Goal: Download file/media

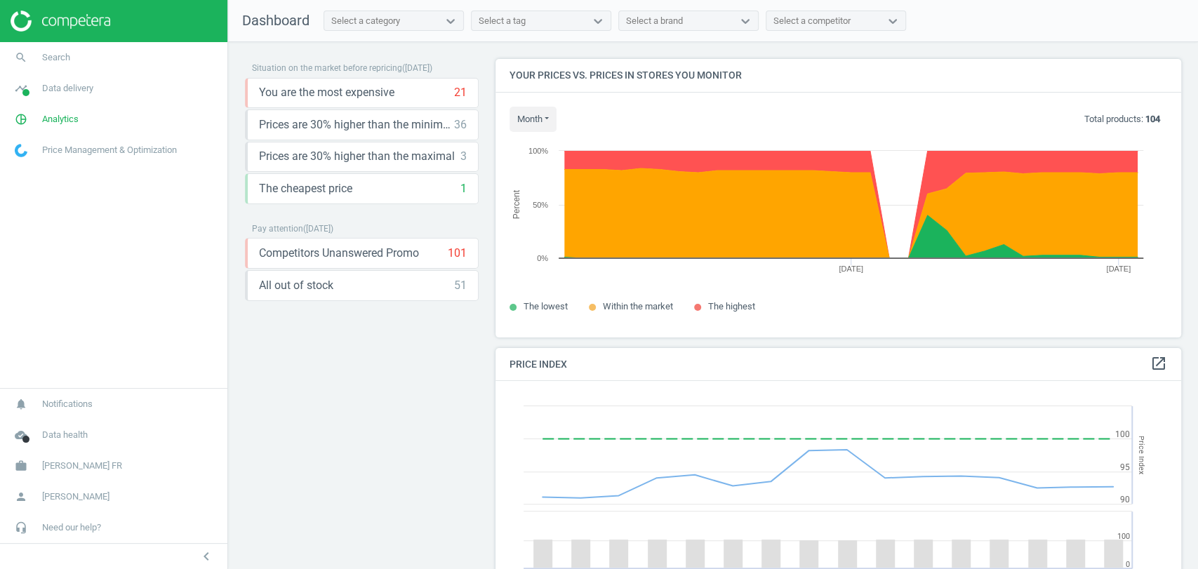
scroll to position [302, 698]
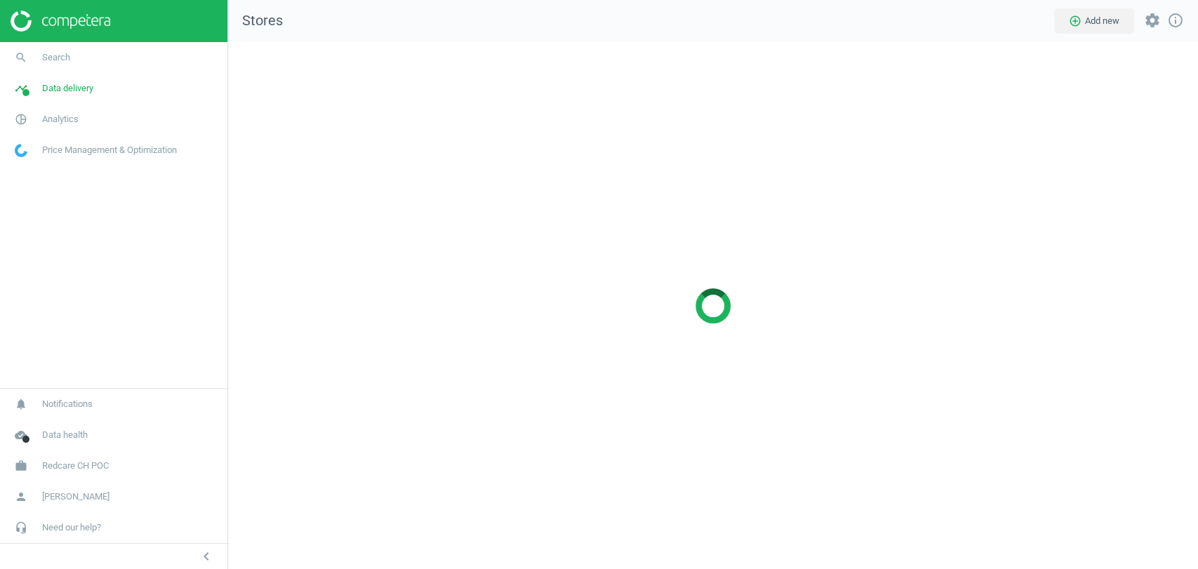
scroll to position [551, 994]
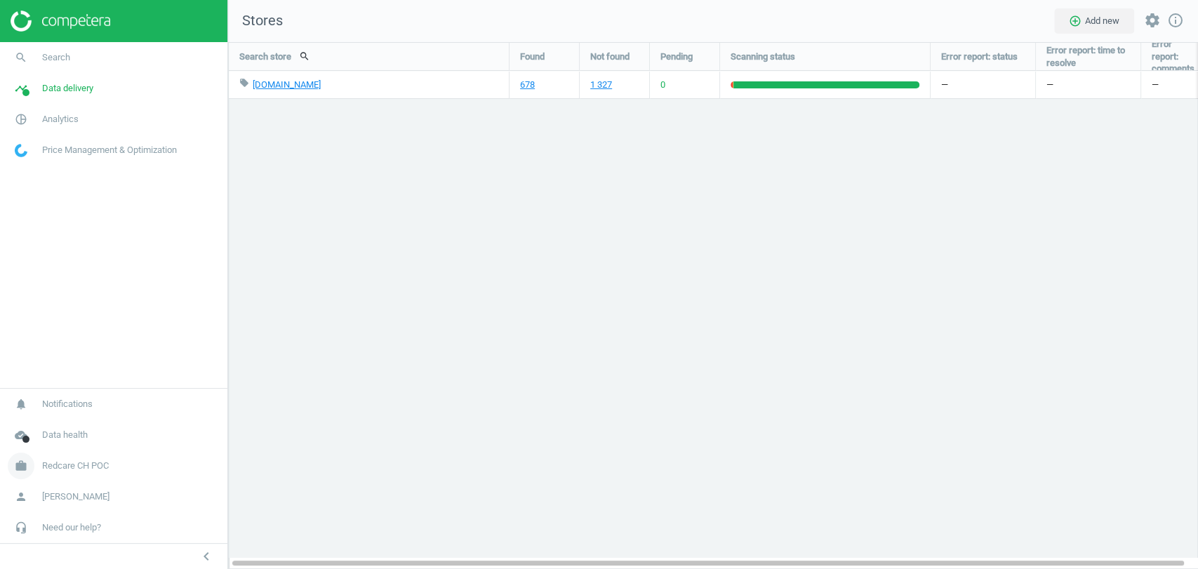
click at [75, 463] on span "Redcare CH POC" at bounding box center [75, 466] width 67 height 13
click at [45, 420] on span "Switch campaign" at bounding box center [46, 424] width 62 height 11
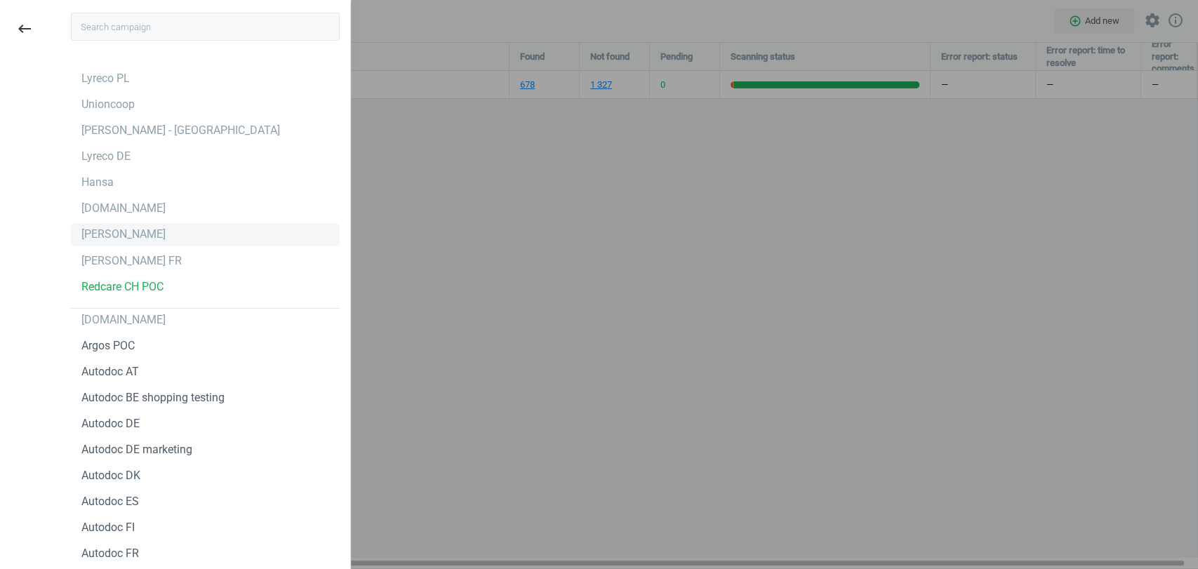
click at [93, 228] on div "[PERSON_NAME]" at bounding box center [123, 234] width 84 height 15
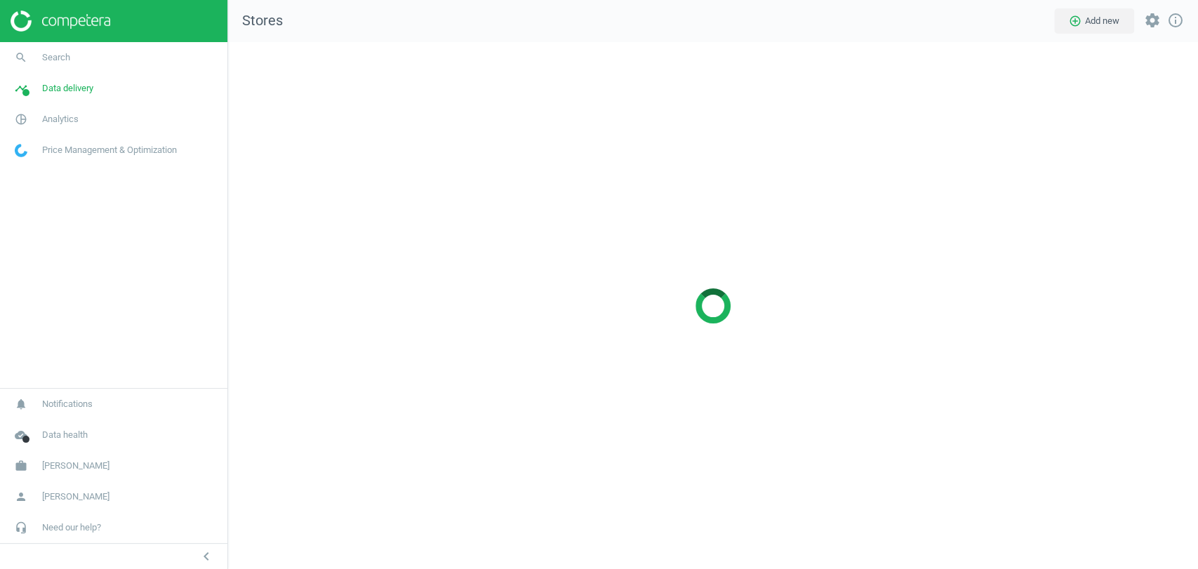
scroll to position [551, 994]
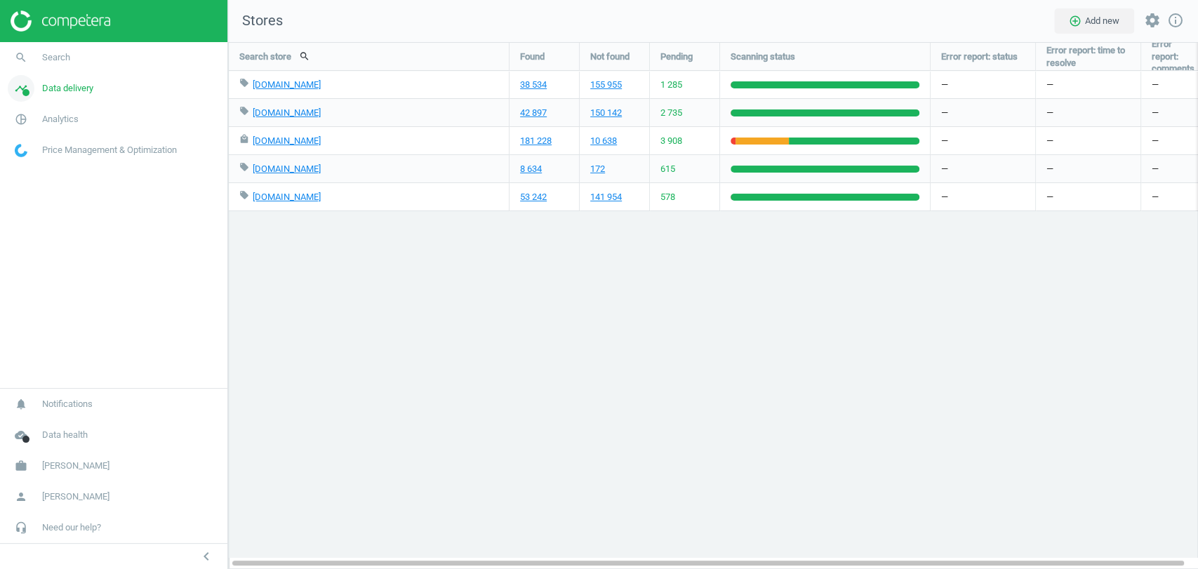
click at [67, 88] on span "Data delivery" at bounding box center [67, 88] width 51 height 13
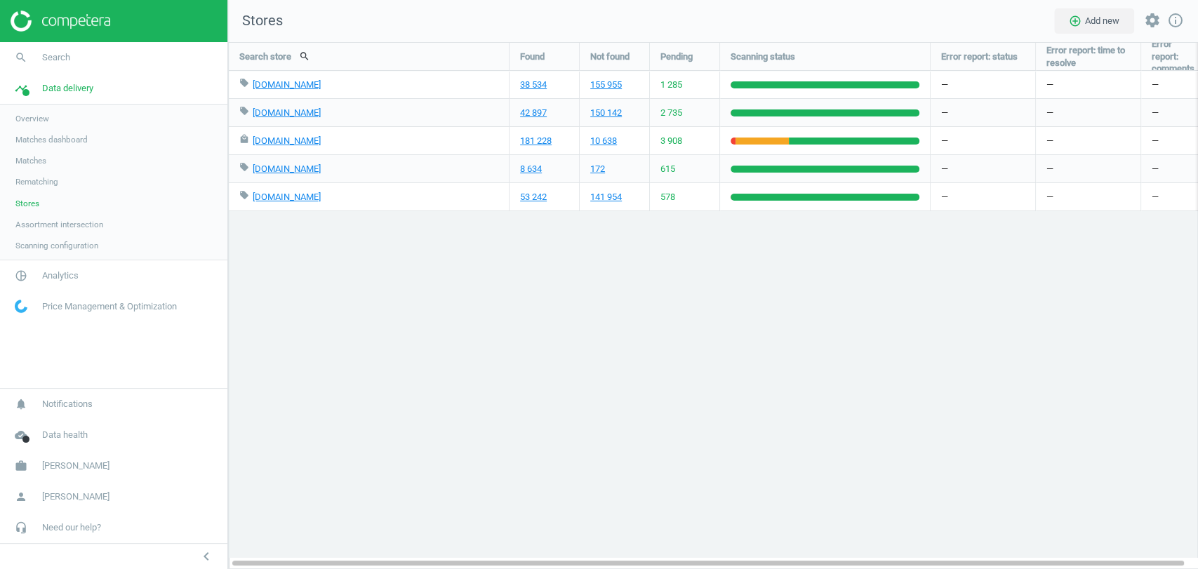
click at [37, 164] on span "Matches" at bounding box center [30, 160] width 31 height 11
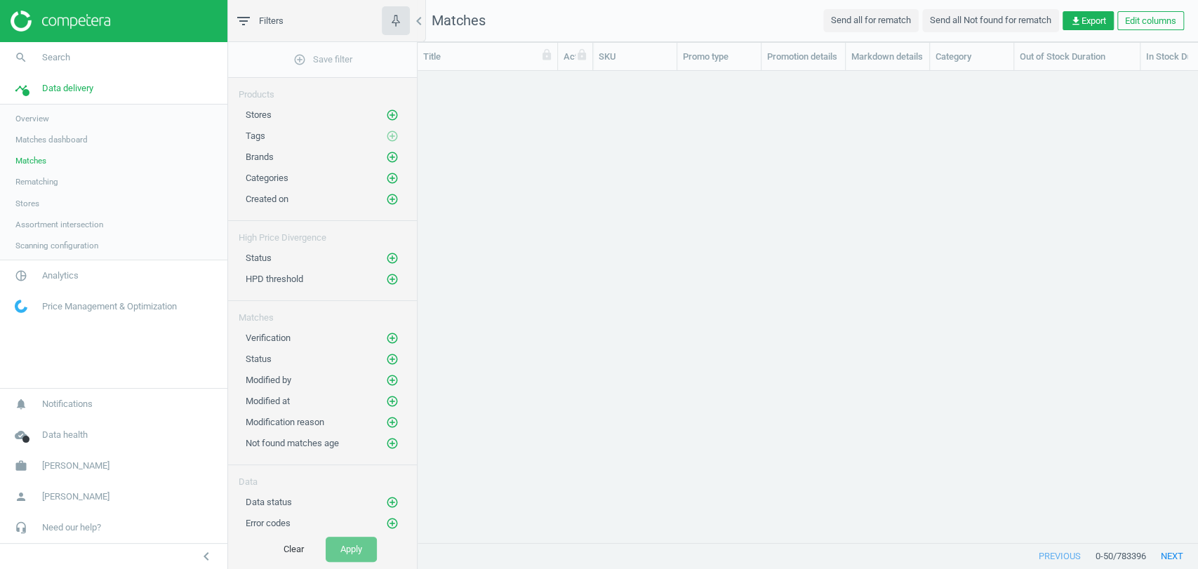
scroll to position [12, 12]
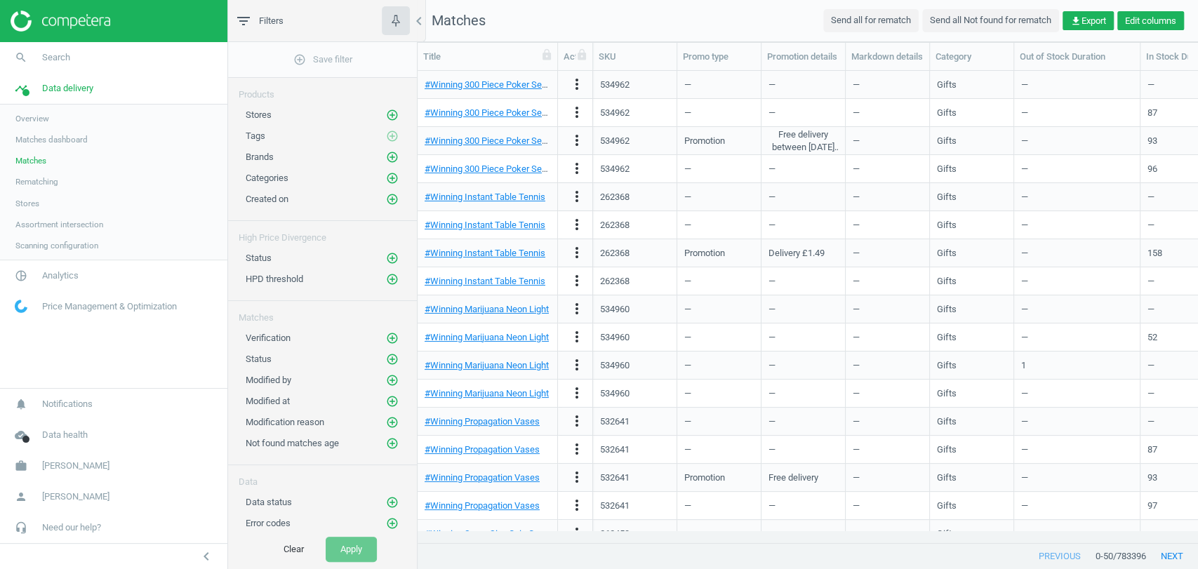
click at [1162, 29] on button "Edit columns" at bounding box center [1150, 21] width 67 height 20
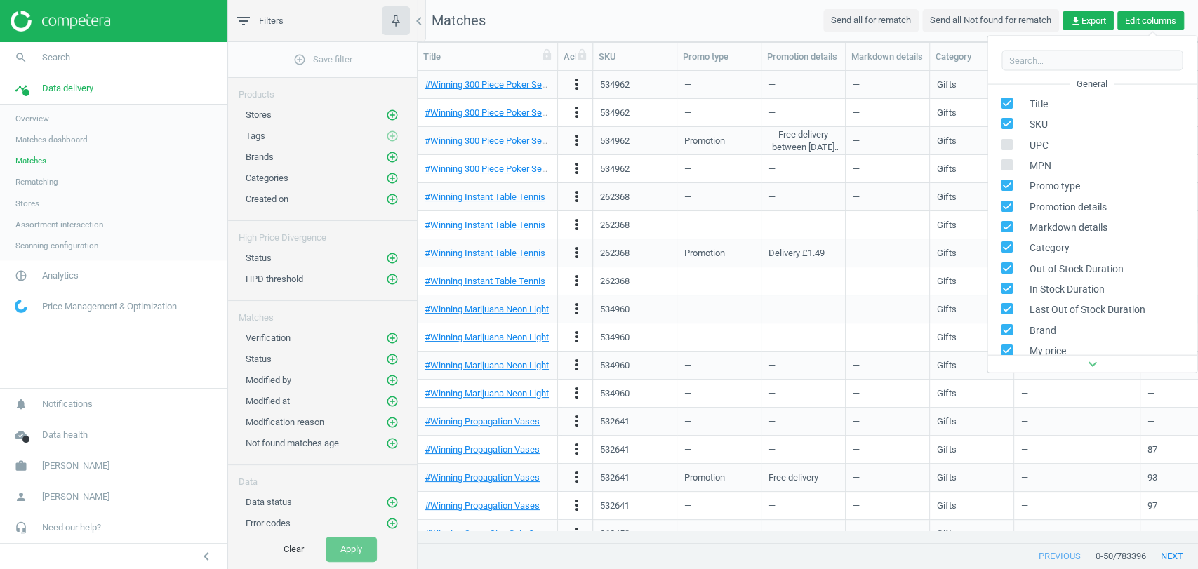
click at [1162, 29] on button "Edit columns" at bounding box center [1150, 21] width 67 height 20
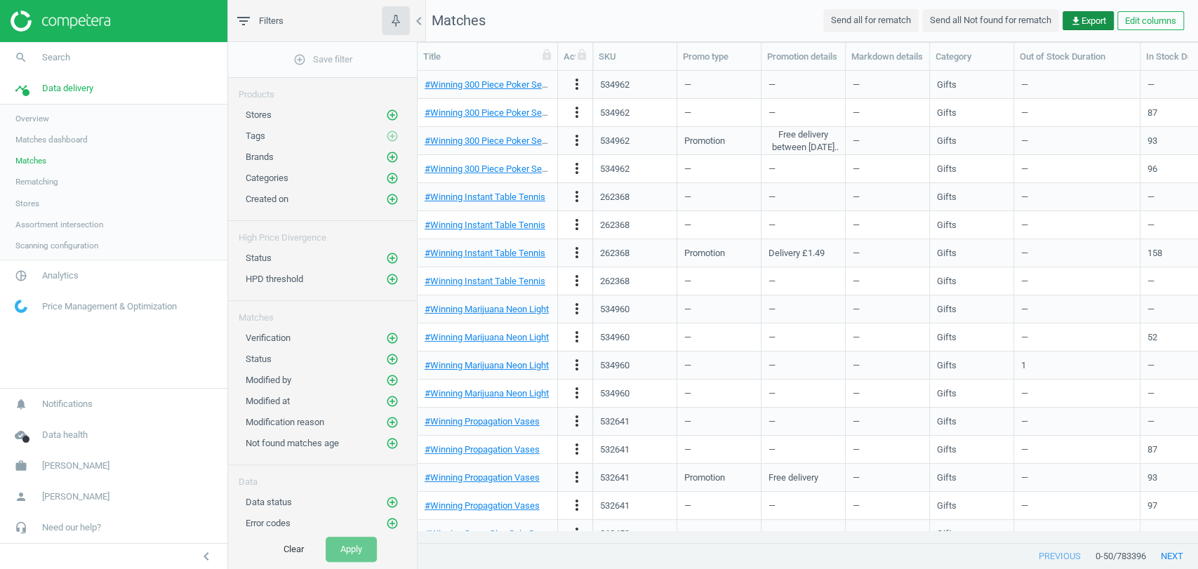
click at [1091, 23] on span "get_app Export" at bounding box center [1088, 21] width 36 height 13
click at [743, 33] on nav "Matches Send all for rematch Send all Not found for rematch get_app Export Edit…" at bounding box center [808, 21] width 780 height 42
click at [81, 271] on link "pie_chart_outlined Analytics" at bounding box center [113, 275] width 227 height 31
click at [30, 170] on span "Products" at bounding box center [31, 170] width 33 height 11
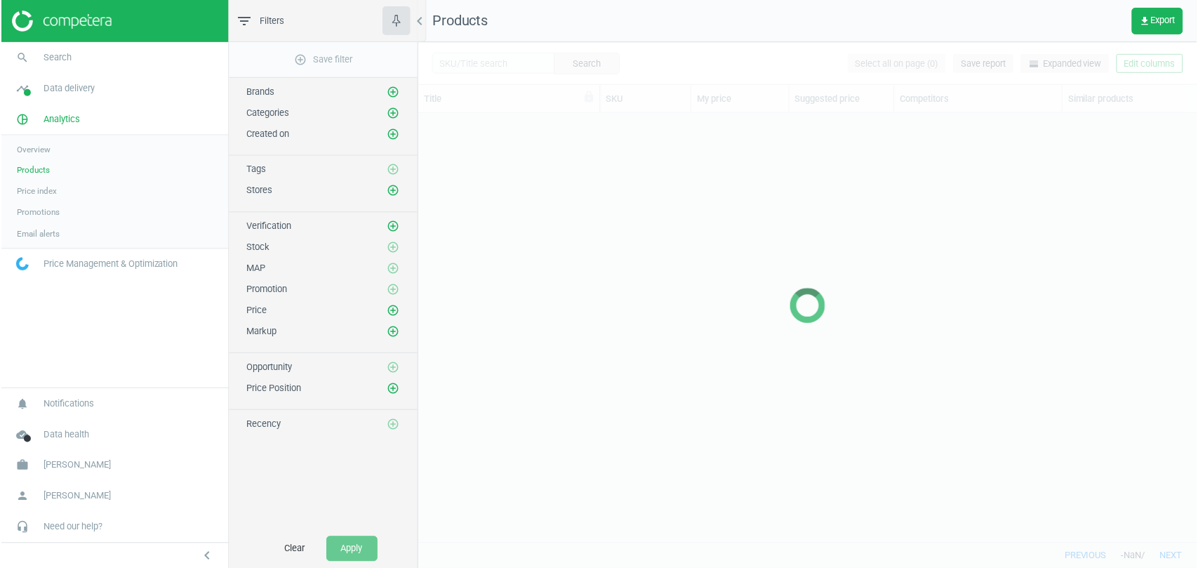
scroll to position [405, 768]
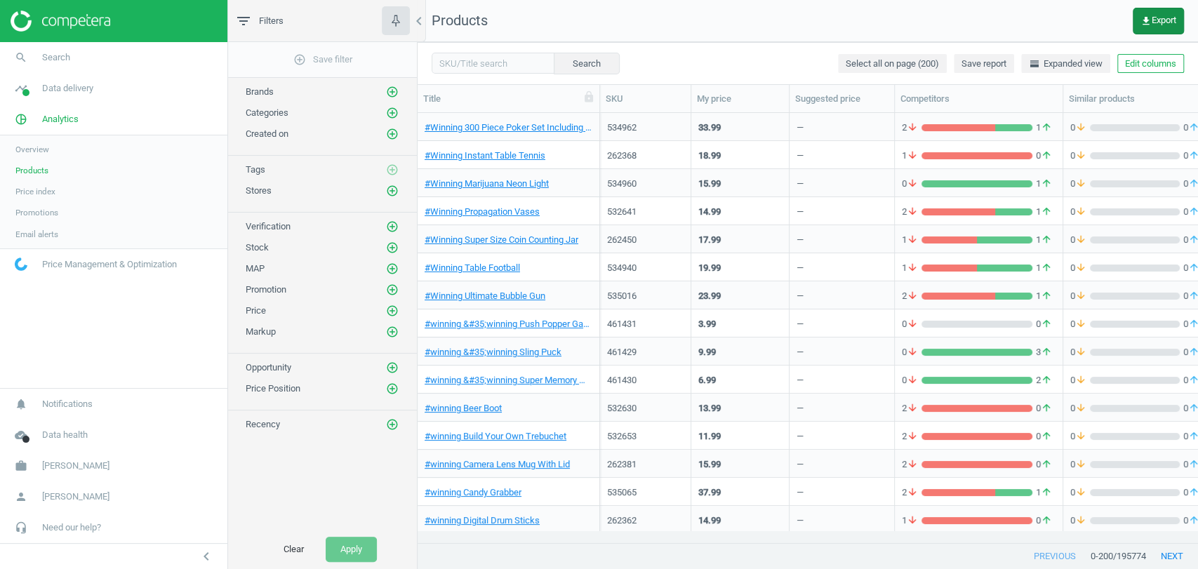
click at [1171, 24] on span "get_app Export" at bounding box center [1158, 20] width 36 height 11
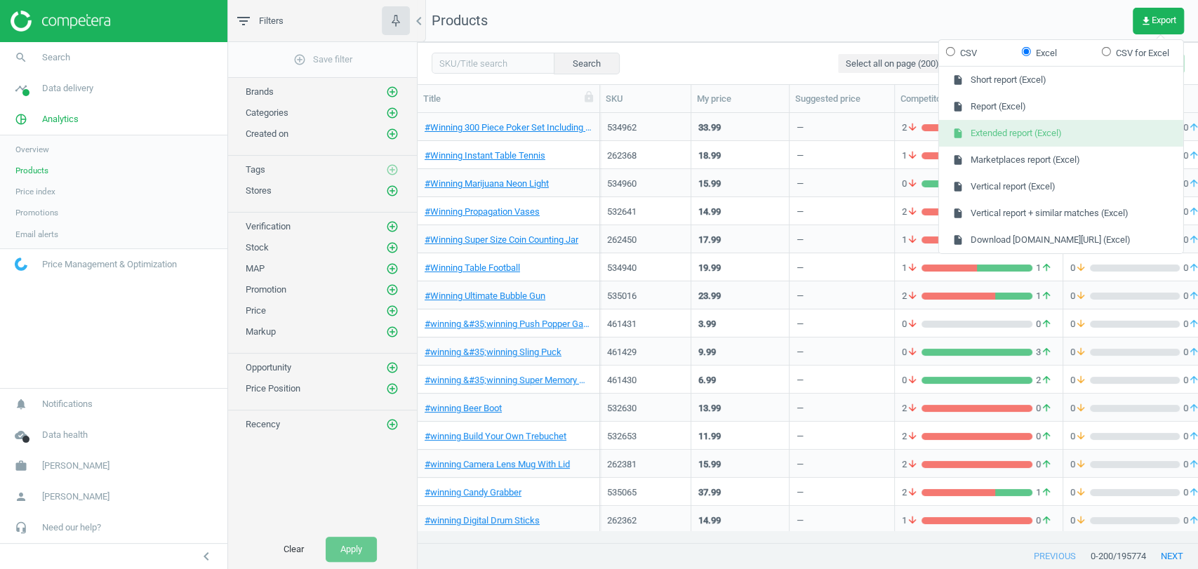
click at [1061, 129] on button "insert_drive_file Extended report (Excel)" at bounding box center [1061, 133] width 244 height 27
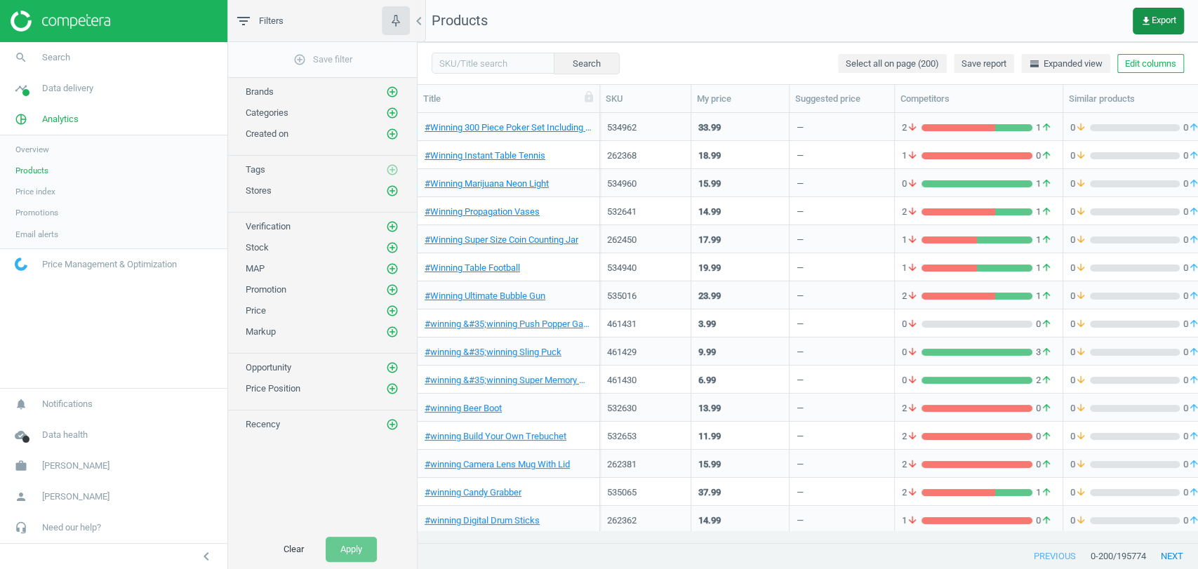
click at [1147, 17] on icon "get_app" at bounding box center [1145, 20] width 11 height 11
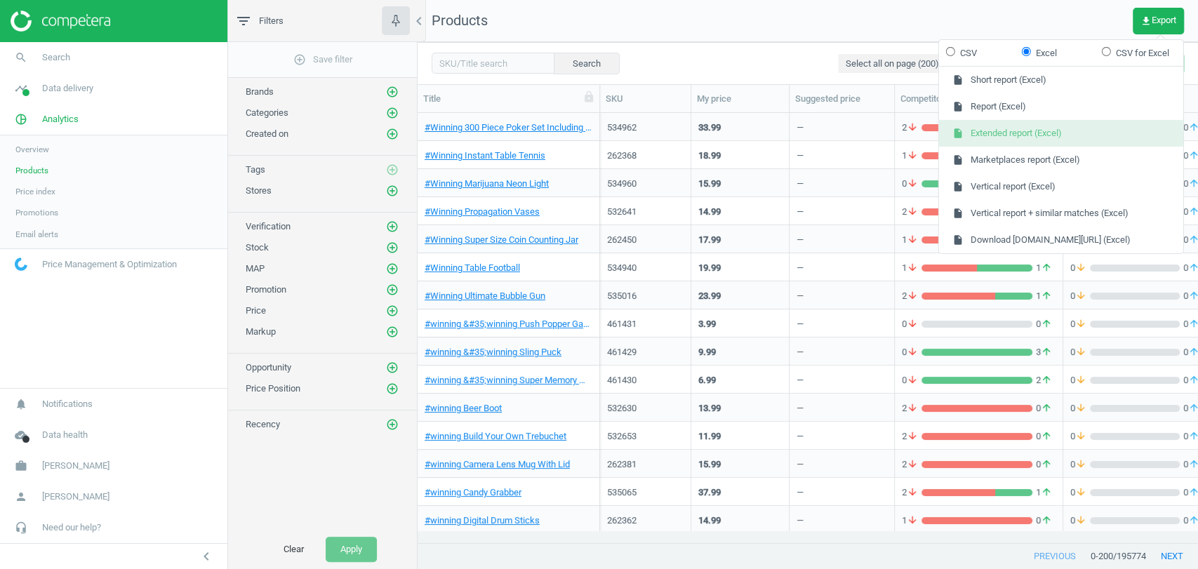
click at [999, 138] on button "insert_drive_file Extended report (Excel)" at bounding box center [1061, 133] width 244 height 27
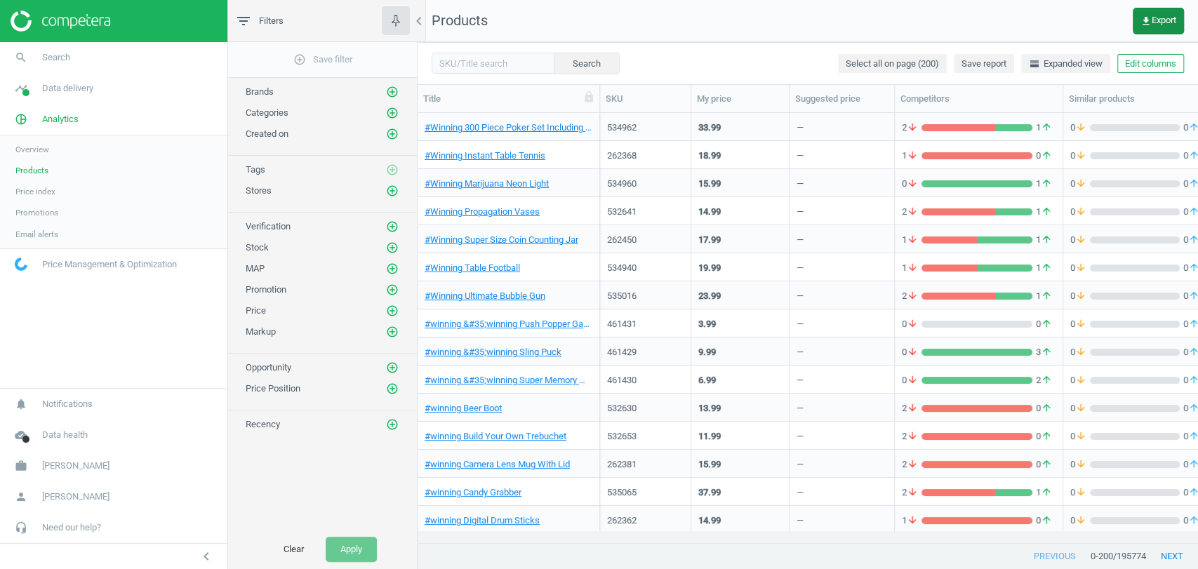
click at [1150, 27] on button "get_app Export" at bounding box center [1158, 21] width 51 height 27
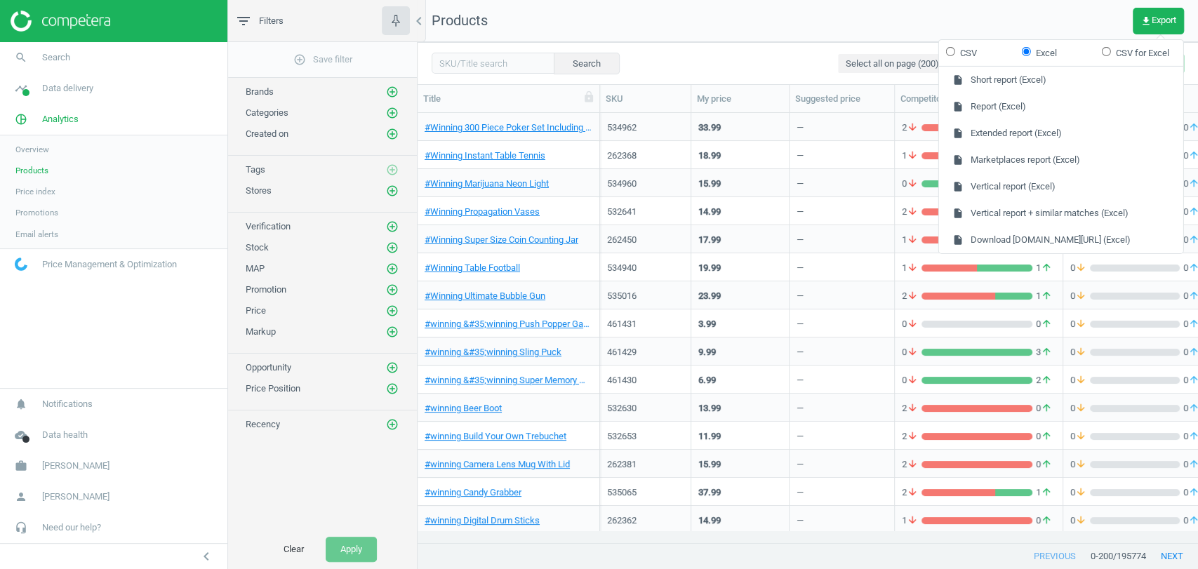
click at [964, 52] on label "CSV" at bounding box center [961, 52] width 31 height 13
click at [955, 52] on input "CSV" at bounding box center [950, 50] width 9 height 9
radio input "true"
click at [1032, 132] on button "insert_drive_file Extended report (CSV)" at bounding box center [1061, 133] width 244 height 27
